Goal: Information Seeking & Learning: Understand process/instructions

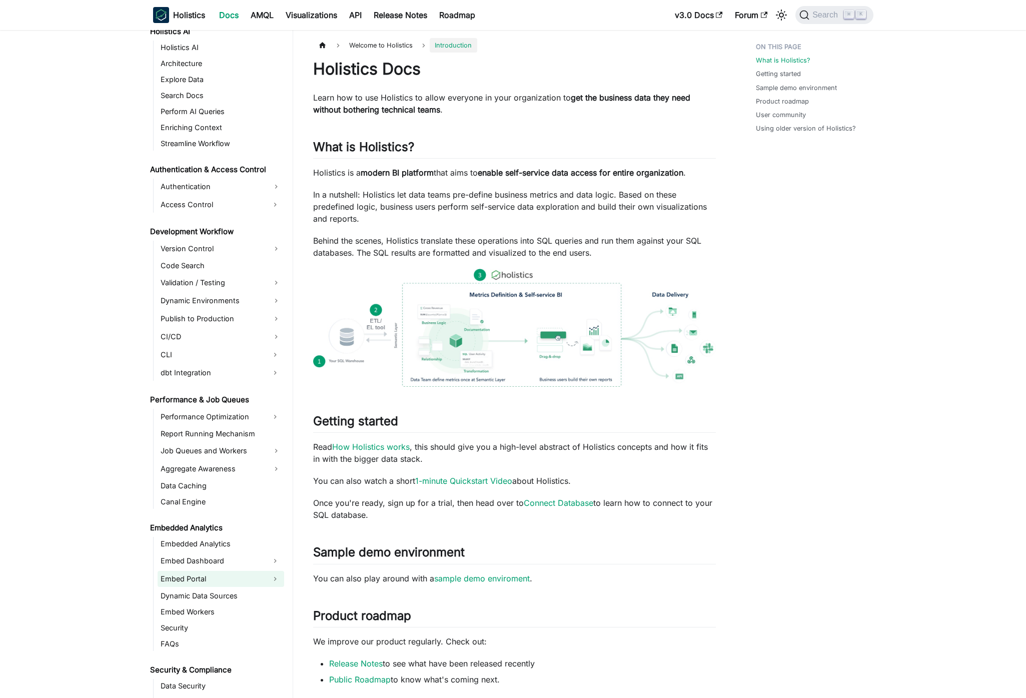
click at [220, 577] on link "Embed Portal" at bounding box center [212, 579] width 109 height 16
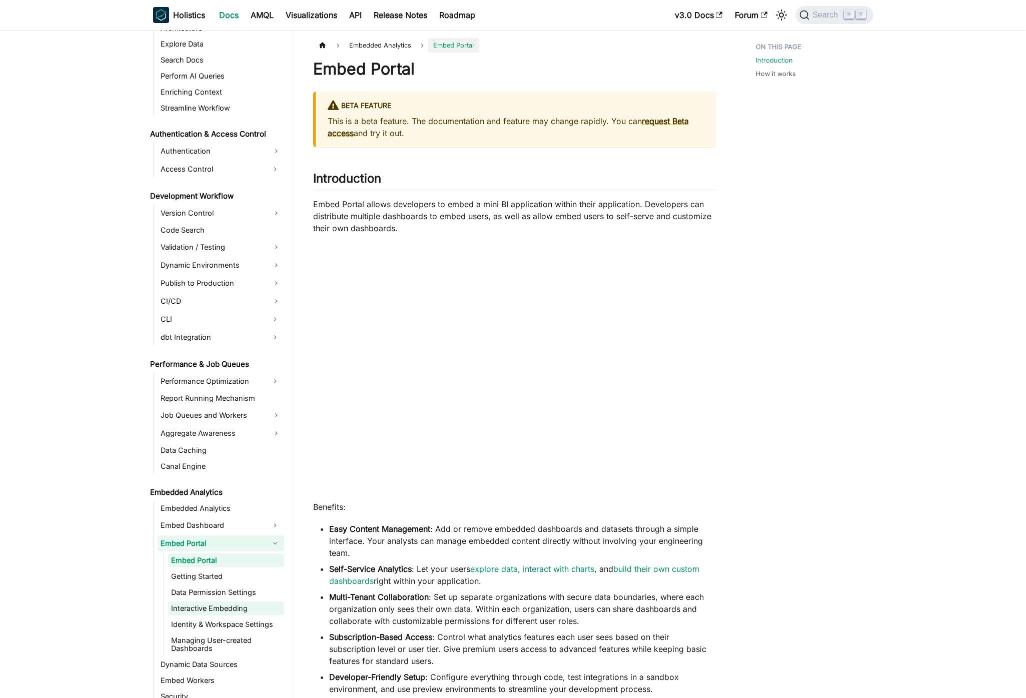
scroll to position [560, 0]
click at [225, 590] on link "Data Permission Settings" at bounding box center [226, 589] width 116 height 14
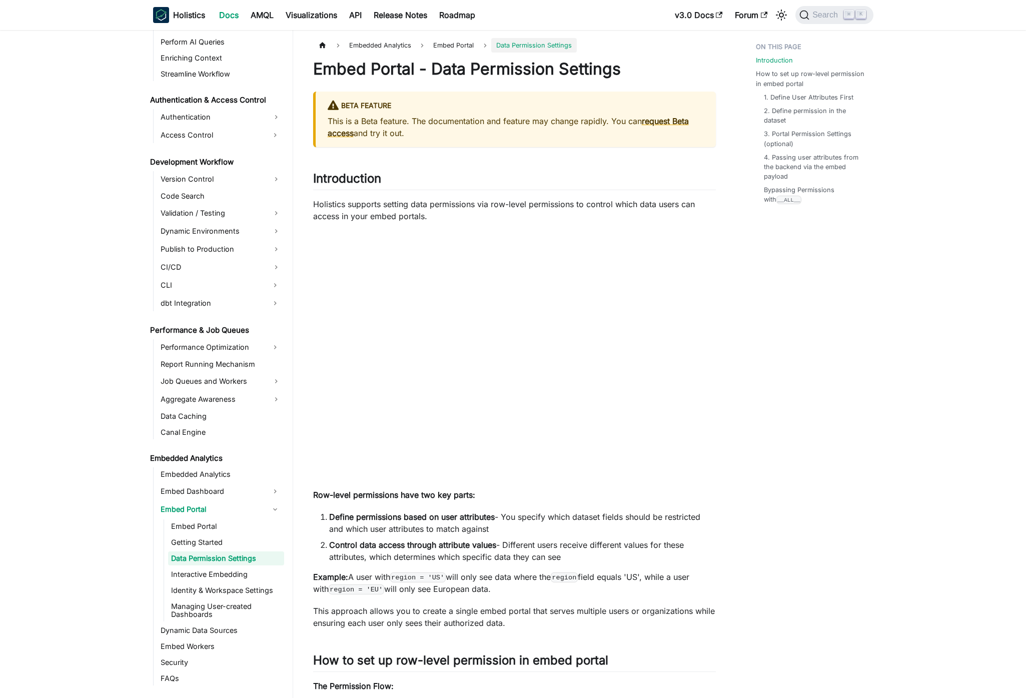
scroll to position [592, 0]
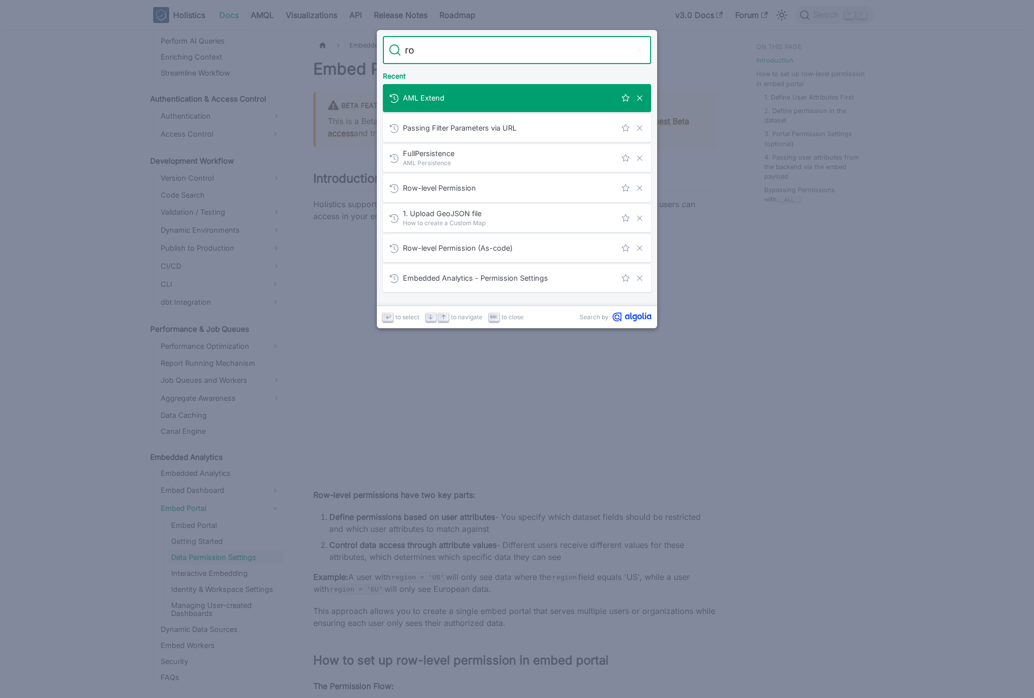
type input "row"
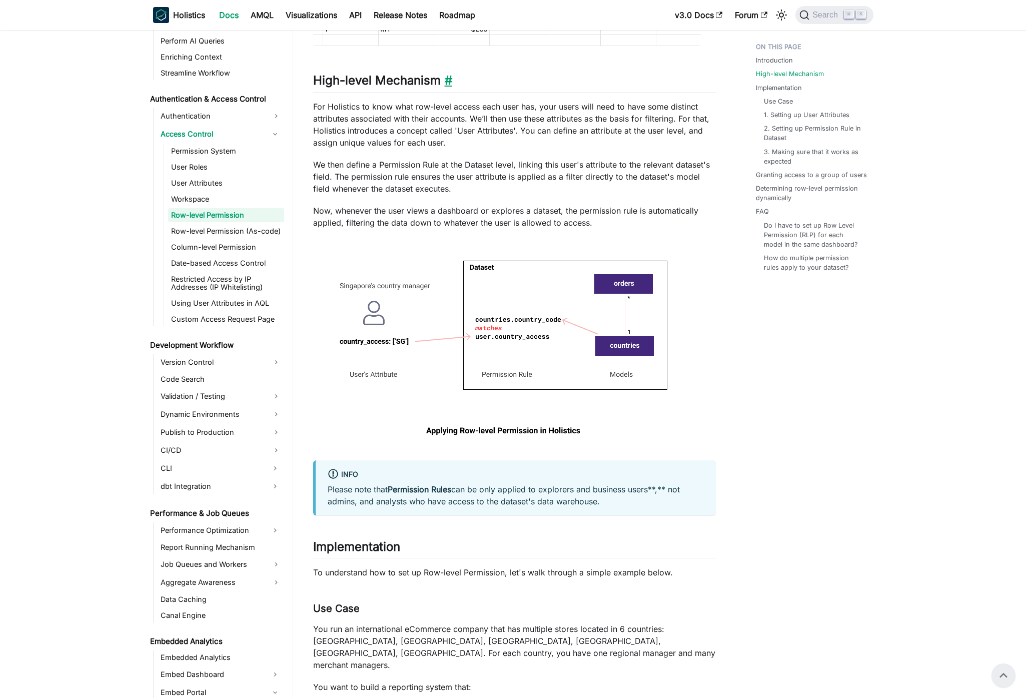
click at [447, 81] on link "​" at bounding box center [447, 80] width 12 height 15
